Goal: Transaction & Acquisition: Purchase product/service

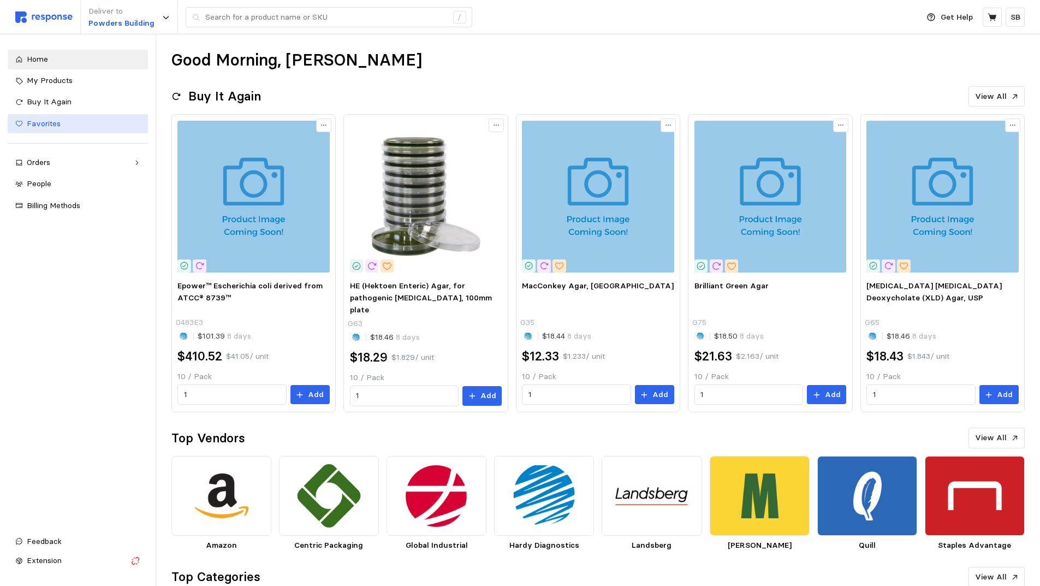
click at [46, 121] on span "Favorites" at bounding box center [44, 123] width 34 height 10
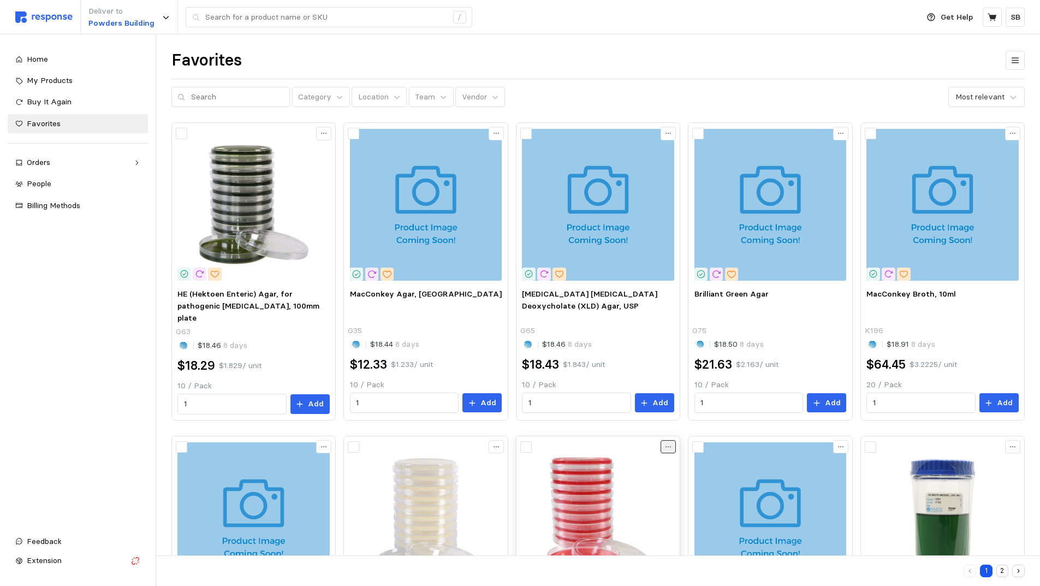
scroll to position [273, 0]
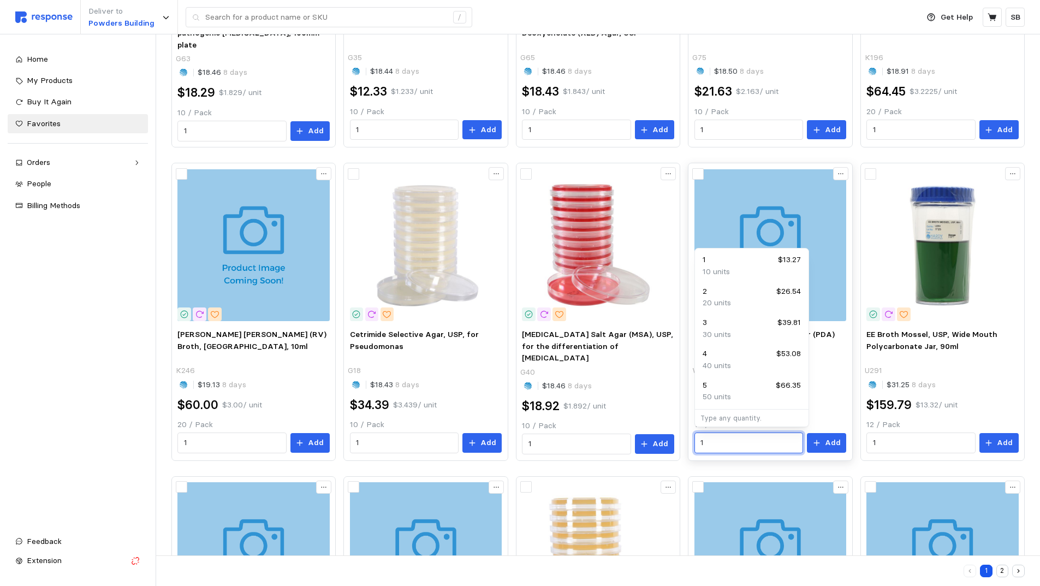
click at [729, 439] on input "1" at bounding box center [748, 443] width 96 height 20
drag, startPoint x: 729, startPoint y: 439, endPoint x: 699, endPoint y: 441, distance: 30.1
click at [699, 441] on div "1" at bounding box center [748, 442] width 109 height 21
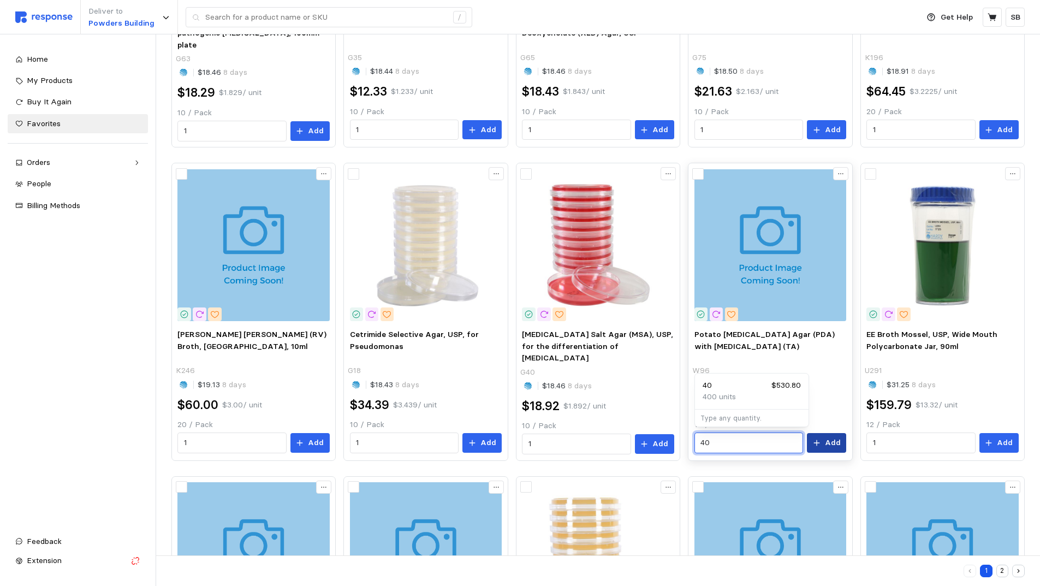
type input "40"
click at [823, 443] on button "Add" at bounding box center [826, 443] width 39 height 20
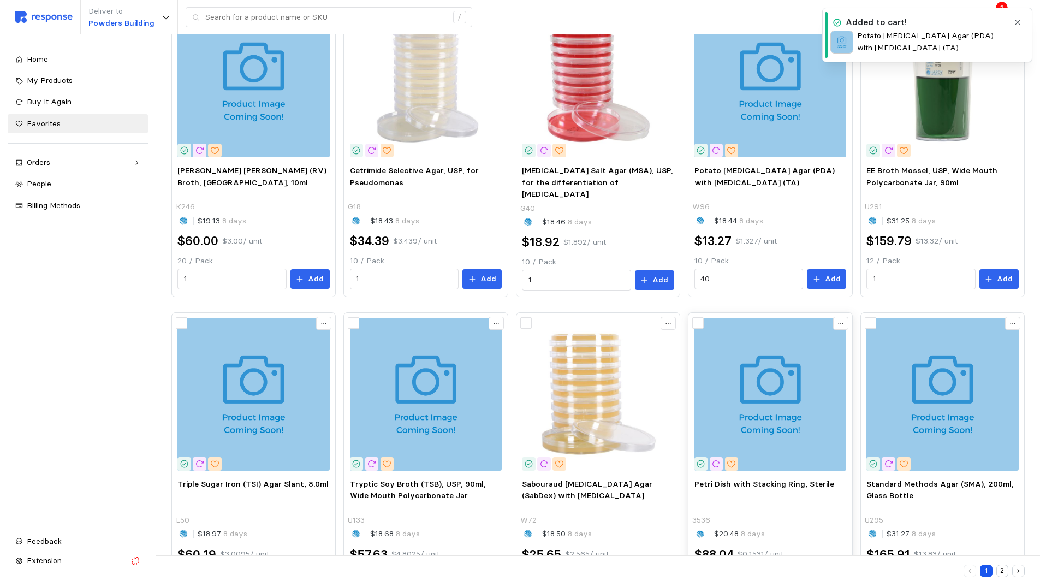
scroll to position [491, 0]
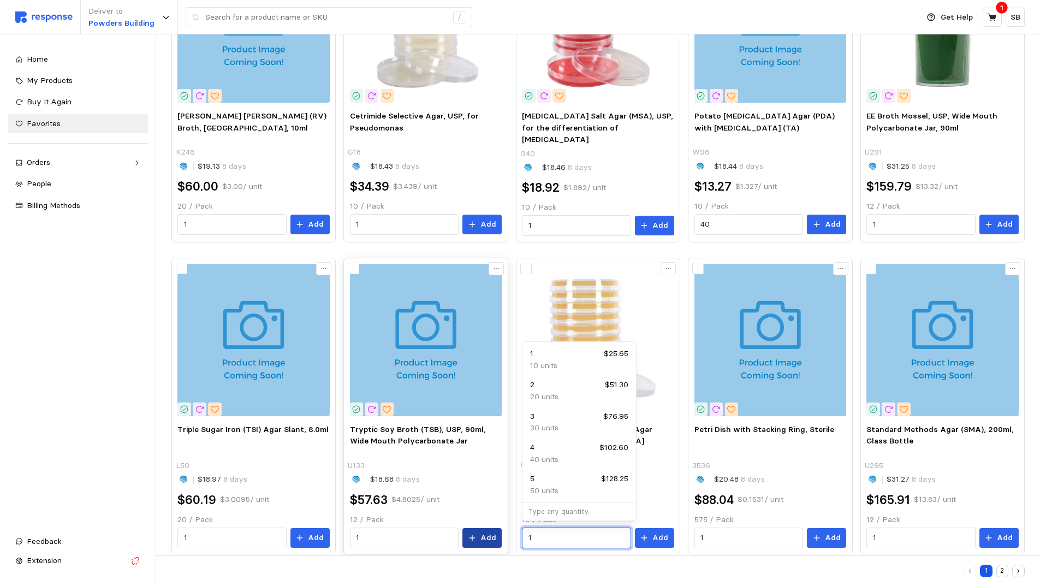
drag, startPoint x: 547, startPoint y: 536, endPoint x: 497, endPoint y: 531, distance: 50.5
click at [497, 531] on div "HE (Hektoen Enteric) Agar, for pathogenic [MEDICAL_DATA], 100mm plate G63 $18.4…" at bounding box center [597, 92] width 853 height 923
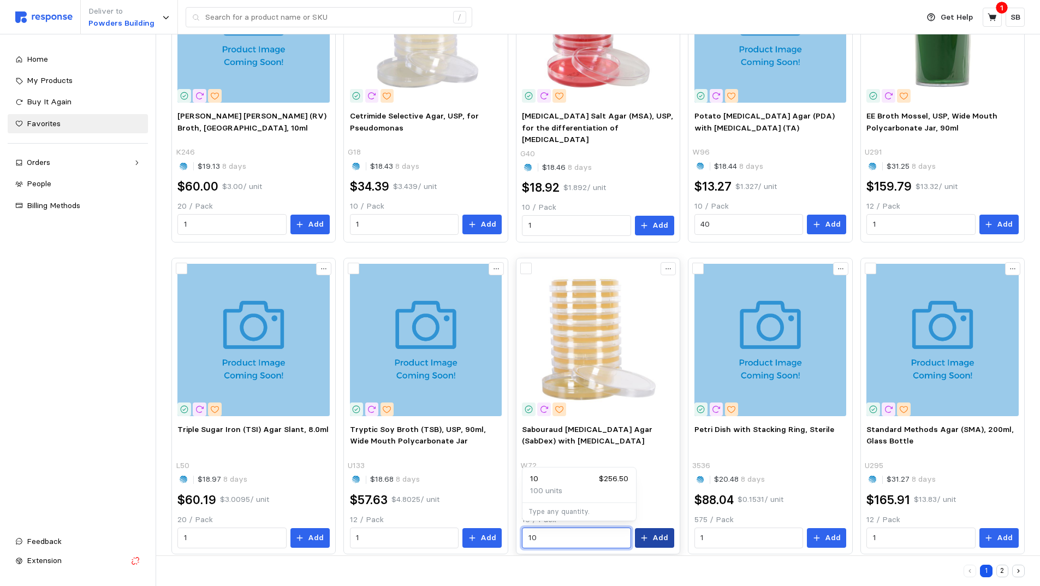
type input "10"
click at [654, 534] on p "Add" at bounding box center [660, 538] width 16 height 12
click at [990, 13] on icon at bounding box center [992, 18] width 10 height 10
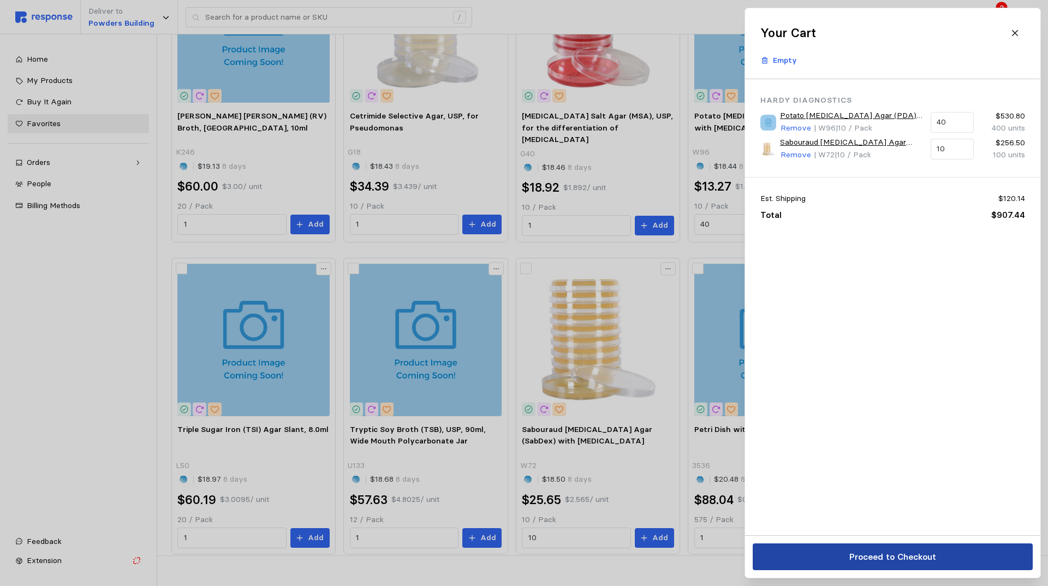
click at [878, 561] on p "Proceed to Checkout" at bounding box center [892, 557] width 87 height 14
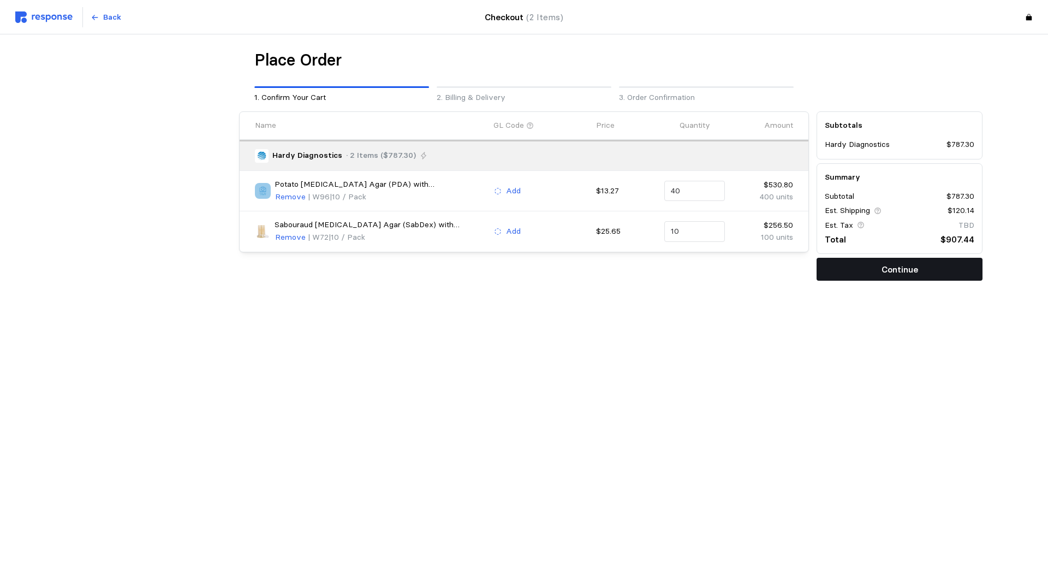
click at [872, 271] on button "Continue" at bounding box center [899, 269] width 166 height 23
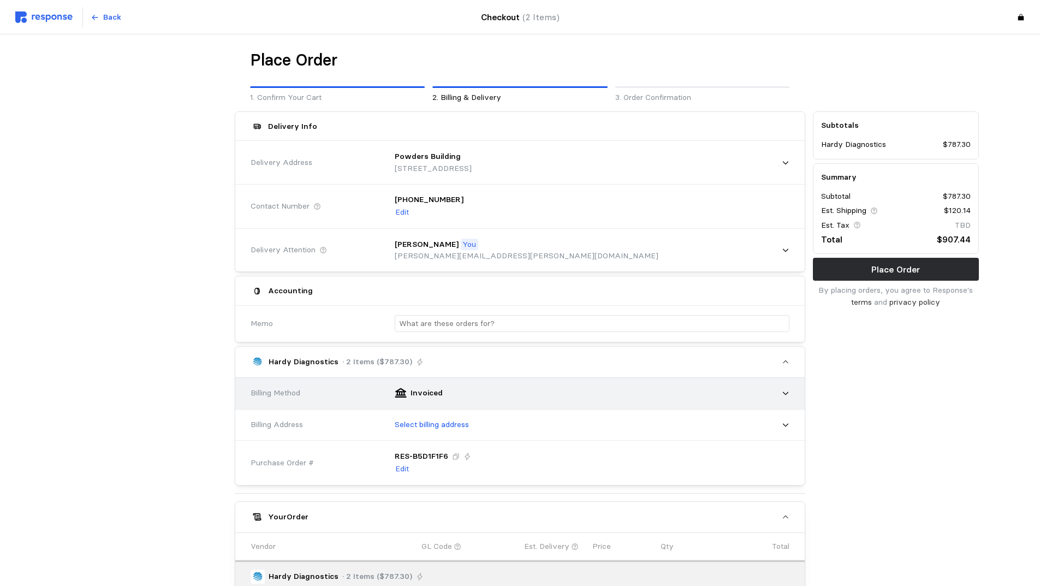
click at [577, 390] on div "Invoiced" at bounding box center [588, 392] width 402 height 27
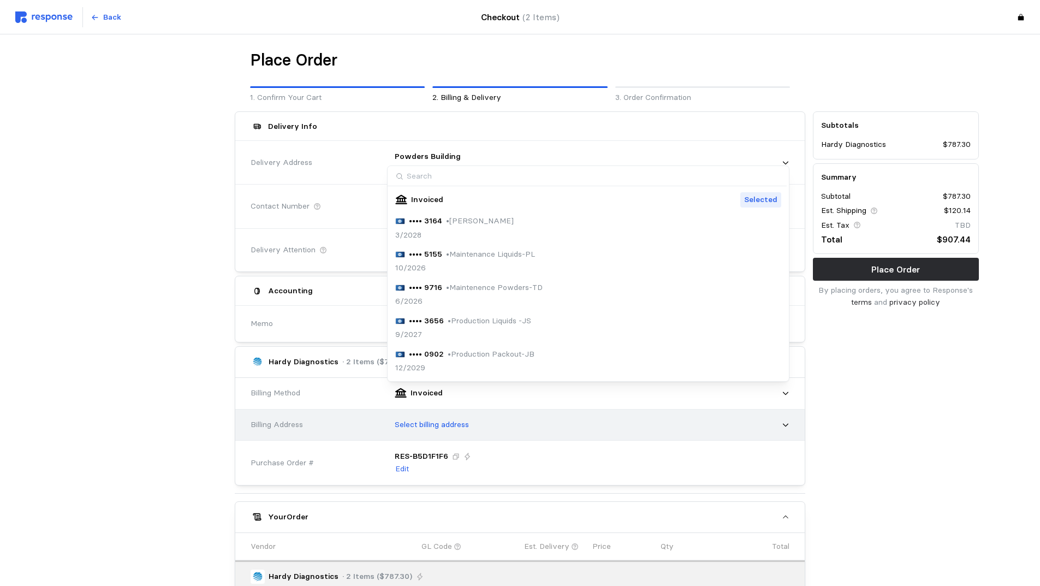
click at [531, 427] on div "Select billing address" at bounding box center [588, 424] width 402 height 27
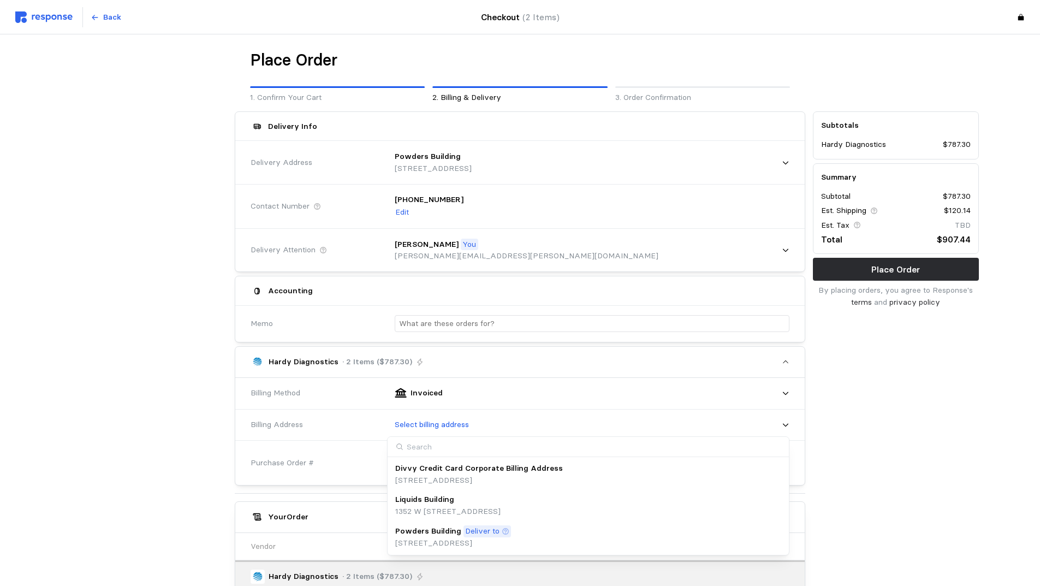
click at [478, 534] on p "Deliver to" at bounding box center [482, 531] width 34 height 12
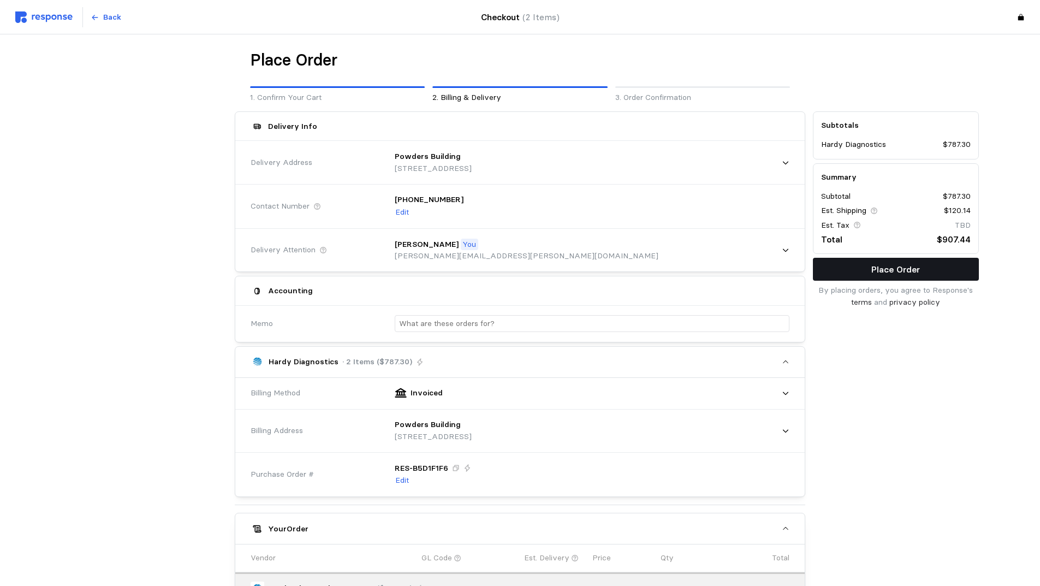
click at [874, 269] on p "Place Order" at bounding box center [895, 270] width 49 height 14
